Goal: Navigation & Orientation: Find specific page/section

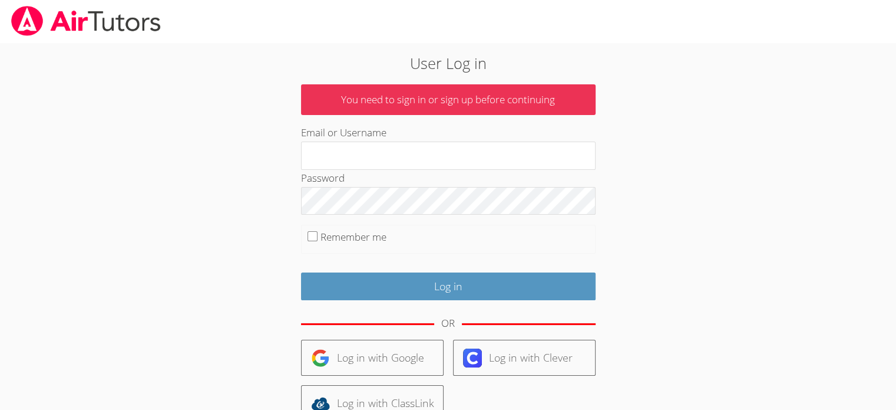
type input "ekgrod56@gmail.com"
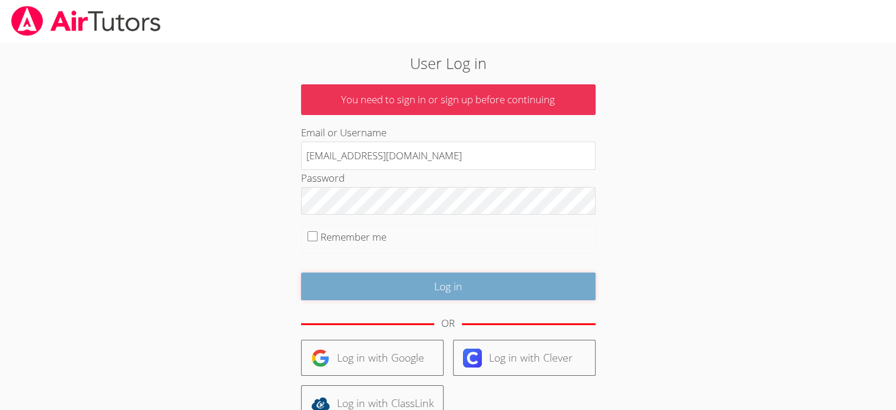
click at [373, 295] on input "Log in" at bounding box center [448, 286] width 295 height 28
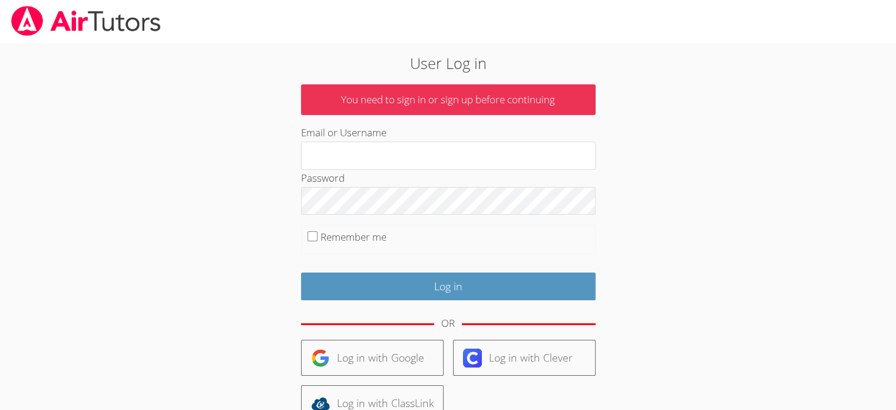
type input "[EMAIL_ADDRESS][DOMAIN_NAME]"
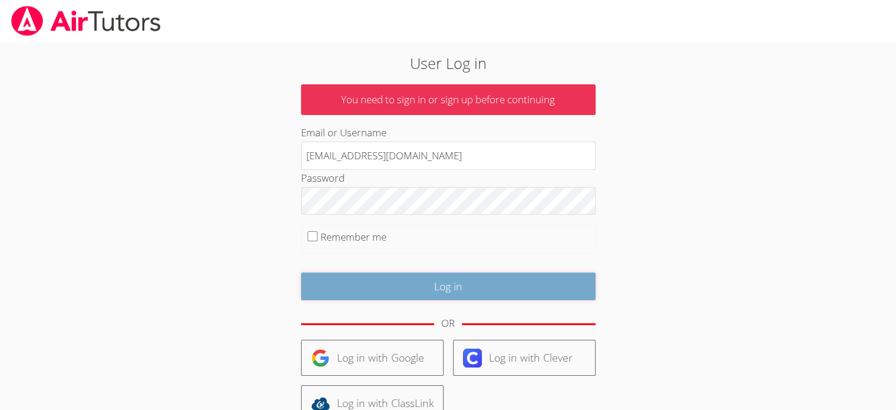
click at [450, 289] on input "Log in" at bounding box center [448, 286] width 295 height 28
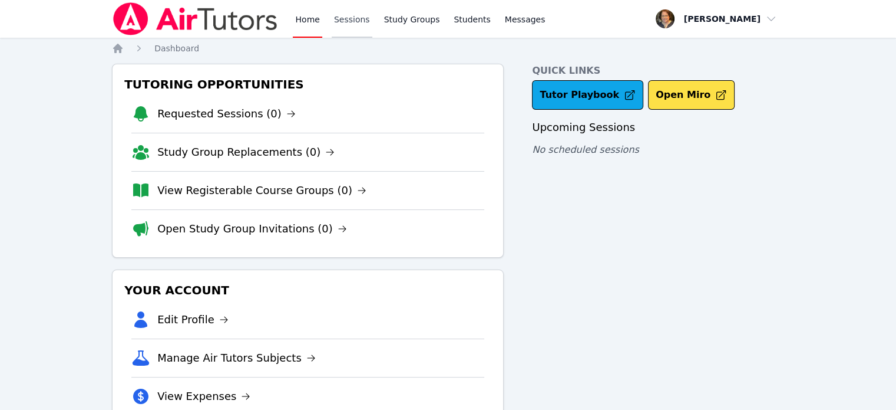
click at [346, 11] on link "Sessions" at bounding box center [352, 19] width 41 height 38
